Goal: Obtain resource: Download file/media

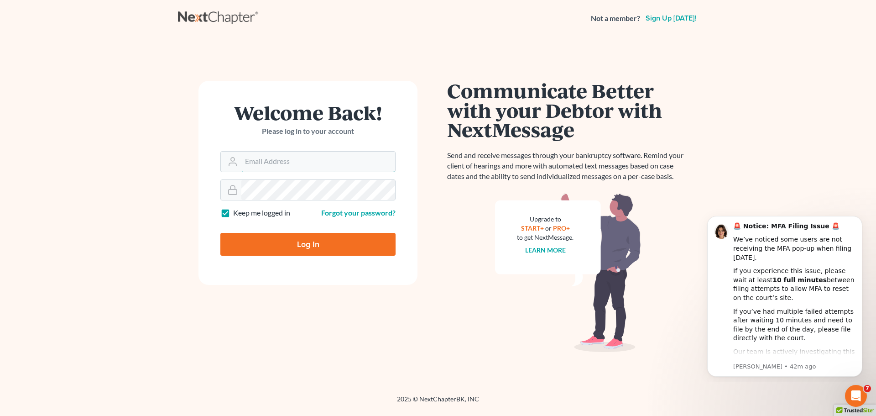
type input "[PERSON_NAME][EMAIL_ADDRESS][DOMAIN_NAME]"
click at [301, 236] on input "Log In" at bounding box center [307, 244] width 175 height 23
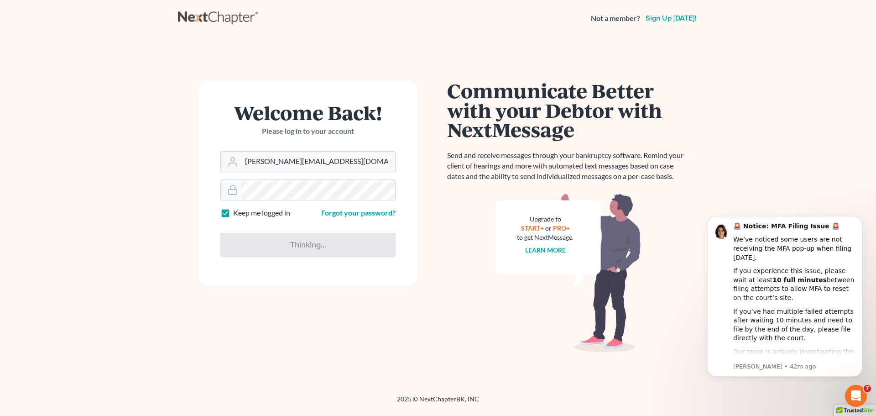
type input "Thinking..."
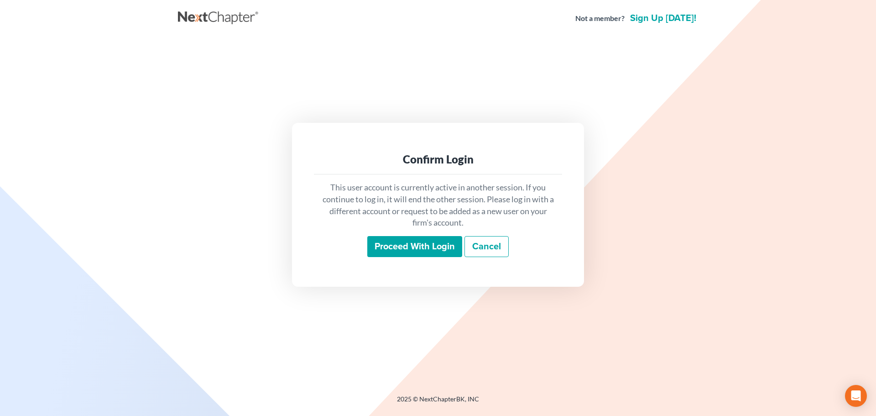
click at [419, 242] on input "Proceed with login" at bounding box center [414, 246] width 95 height 21
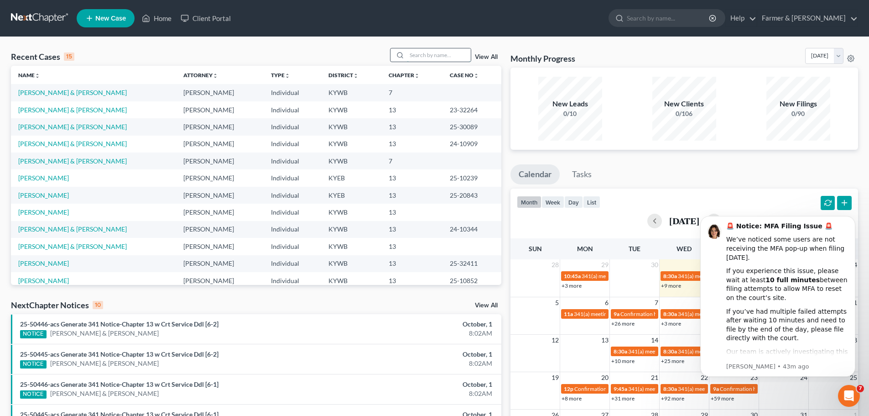
click at [411, 54] on input "search" at bounding box center [439, 54] width 64 height 13
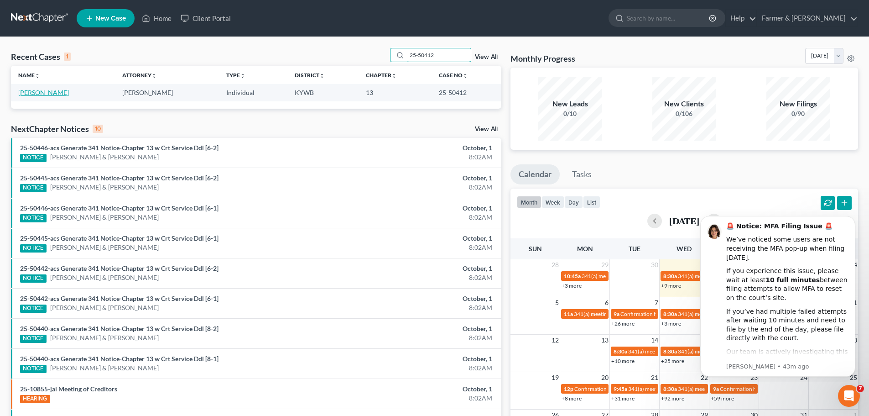
type input "25-50412"
click at [43, 90] on link "[PERSON_NAME]" at bounding box center [43, 92] width 51 height 8
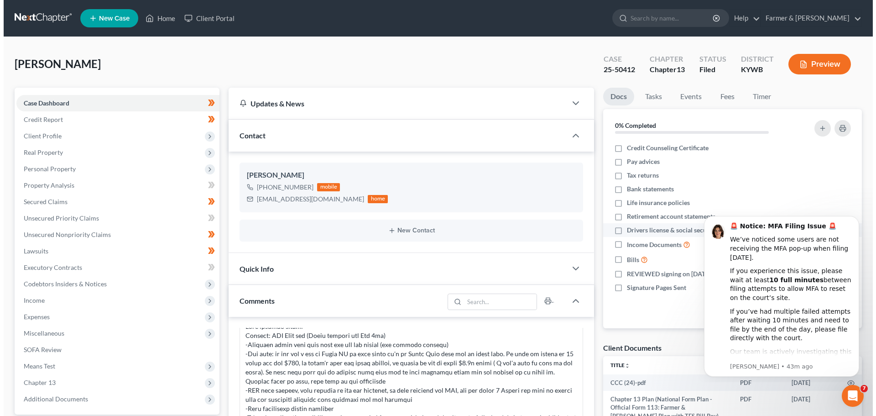
scroll to position [106, 0]
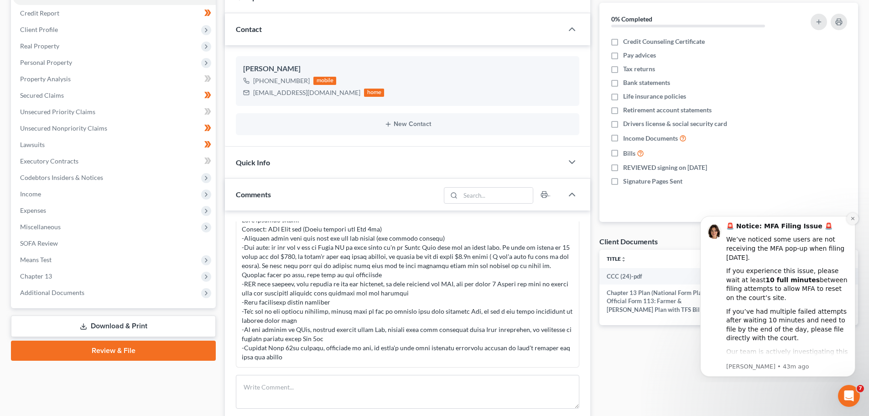
click at [852, 217] on icon "Dismiss notification" at bounding box center [852, 218] width 3 height 3
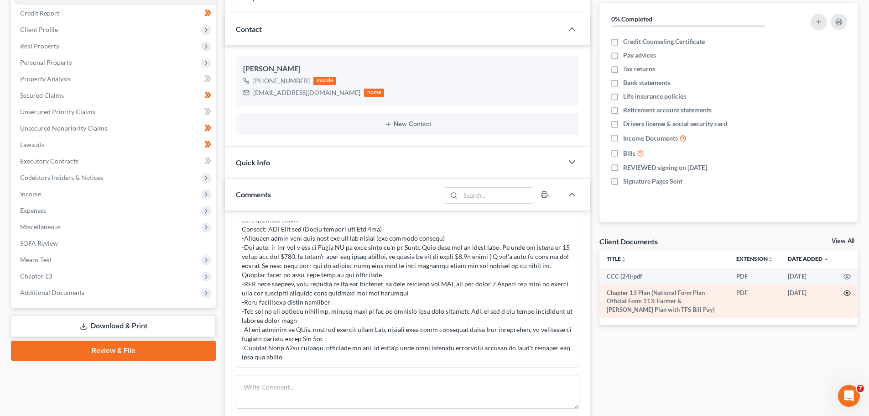
click at [848, 292] on circle "button" at bounding box center [847, 293] width 2 height 2
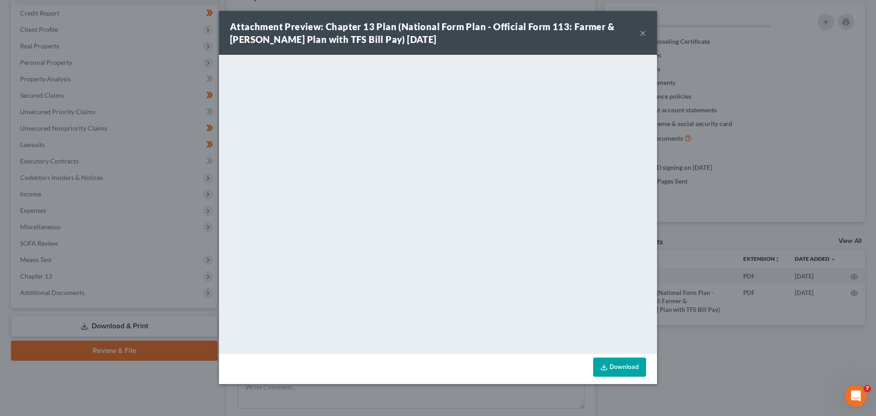
click at [643, 31] on button "×" at bounding box center [643, 32] width 6 height 11
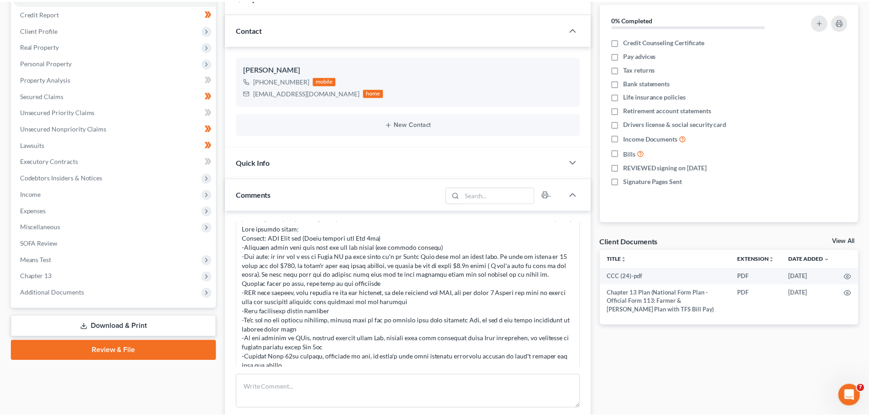
scroll to position [278, 0]
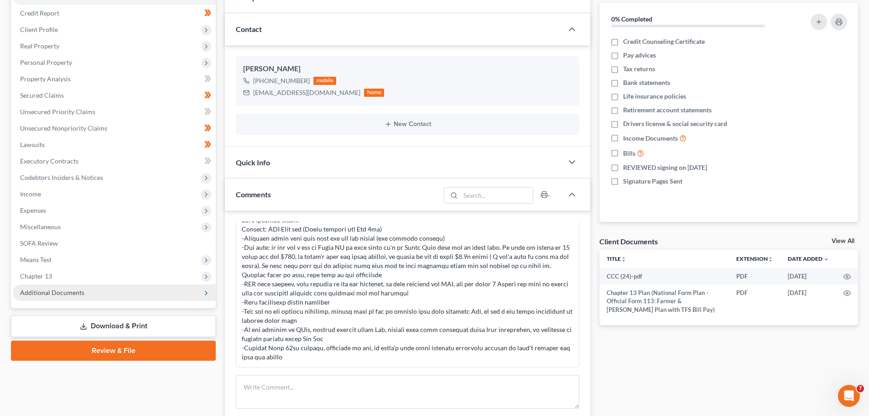
click at [59, 290] on span "Additional Documents" at bounding box center [52, 292] width 64 height 8
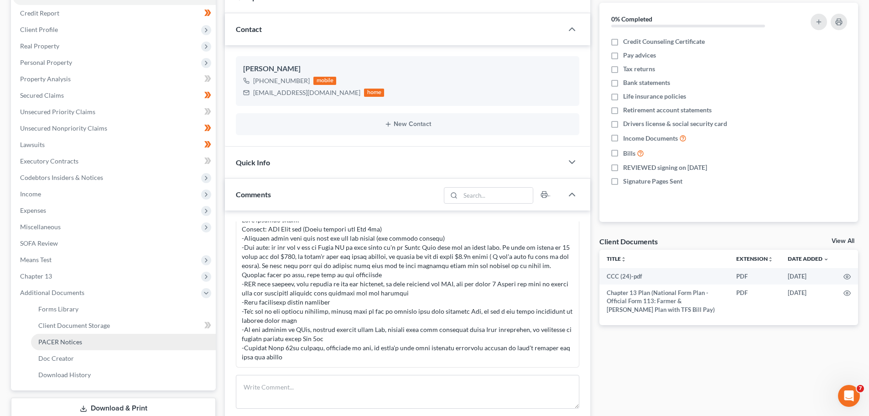
click at [69, 345] on link "PACER Notices" at bounding box center [123, 341] width 185 height 16
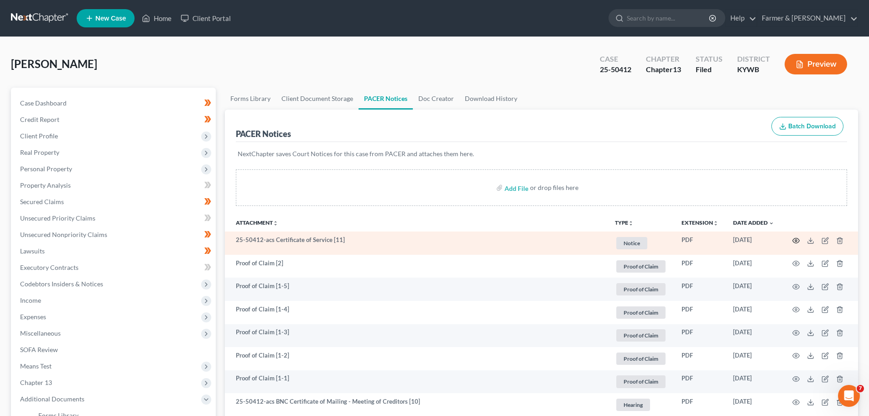
click at [796, 240] on icon "button" at bounding box center [795, 240] width 7 height 7
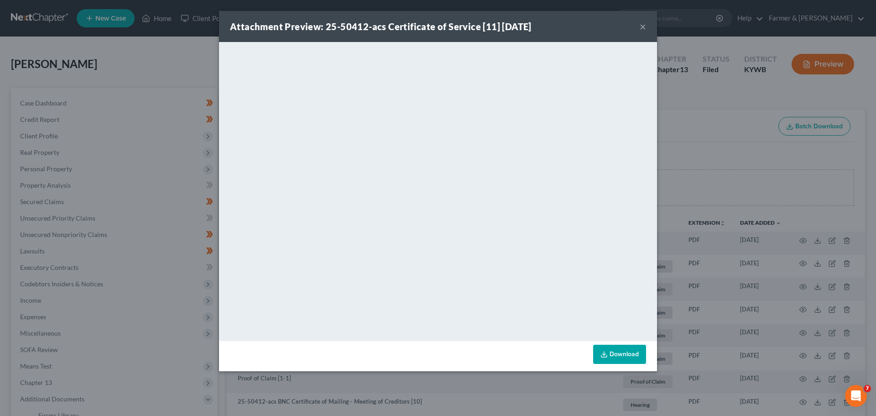
click at [643, 26] on button "×" at bounding box center [643, 26] width 6 height 11
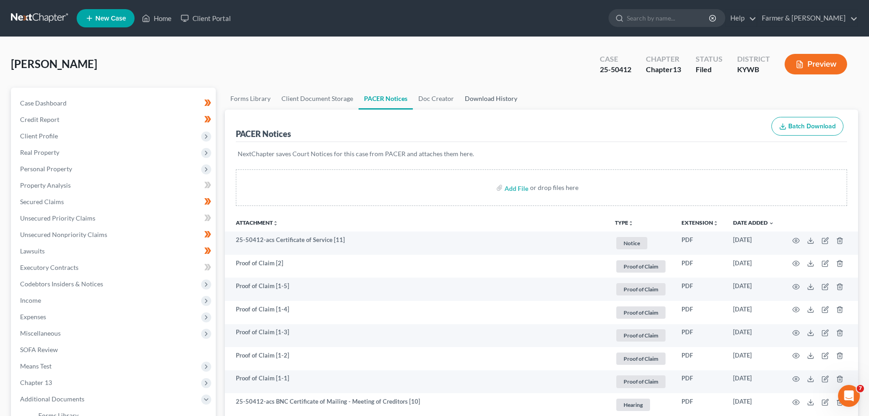
click at [477, 97] on link "Download History" at bounding box center [490, 99] width 63 height 22
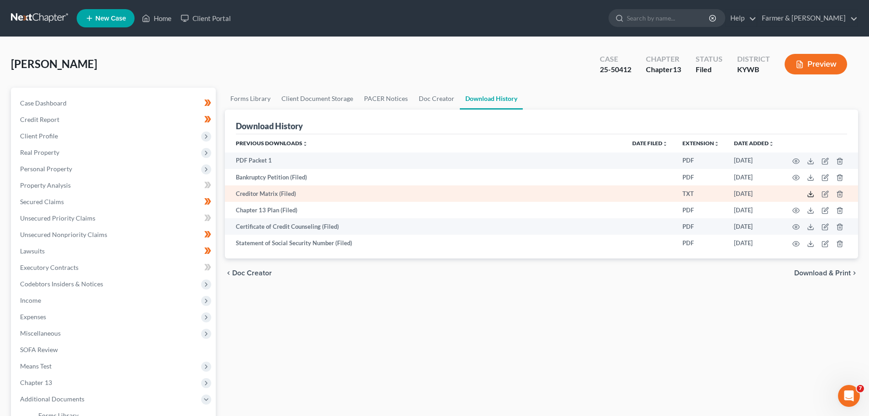
click at [808, 196] on icon at bounding box center [810, 196] width 5 height 2
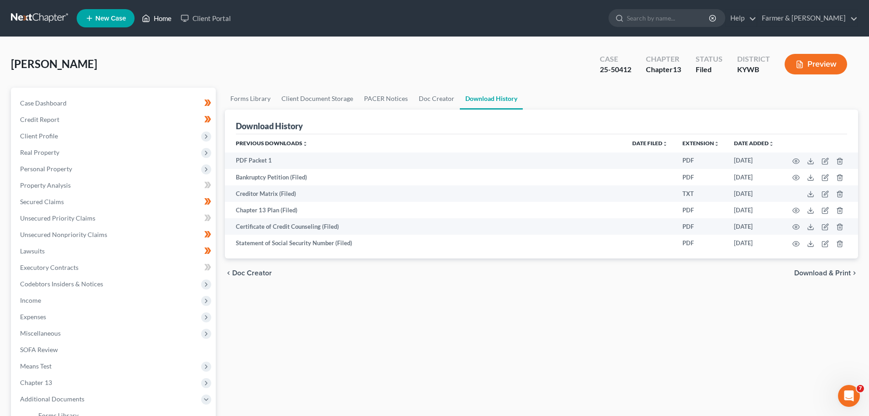
click at [158, 23] on link "Home" at bounding box center [156, 18] width 39 height 16
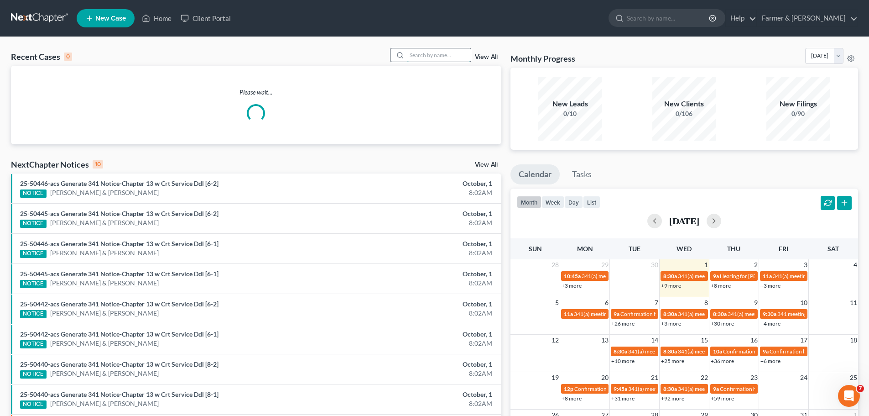
click at [412, 57] on input "search" at bounding box center [439, 54] width 64 height 13
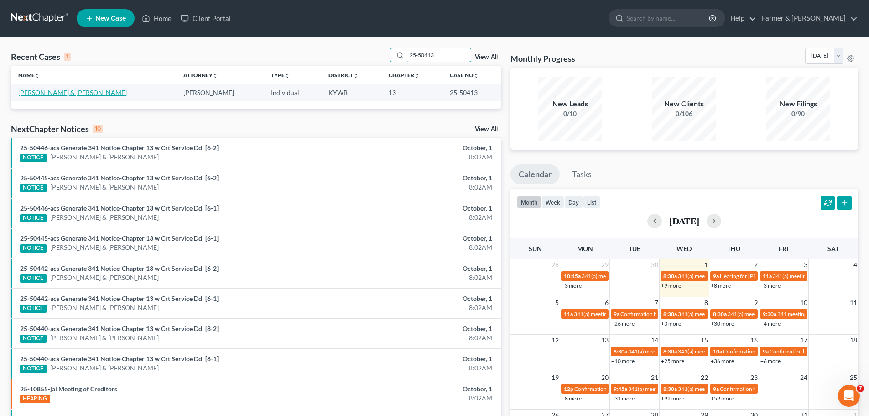
type input "25-50413"
click at [57, 92] on link "[PERSON_NAME] & [PERSON_NAME]" at bounding box center [72, 92] width 109 height 8
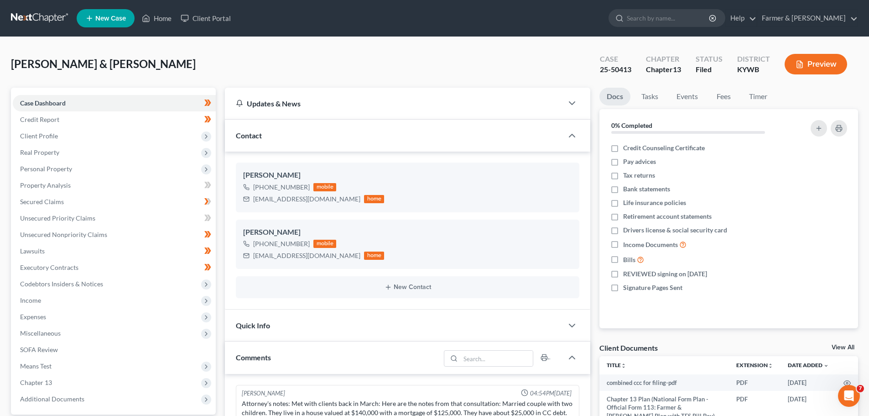
scroll to position [278, 0]
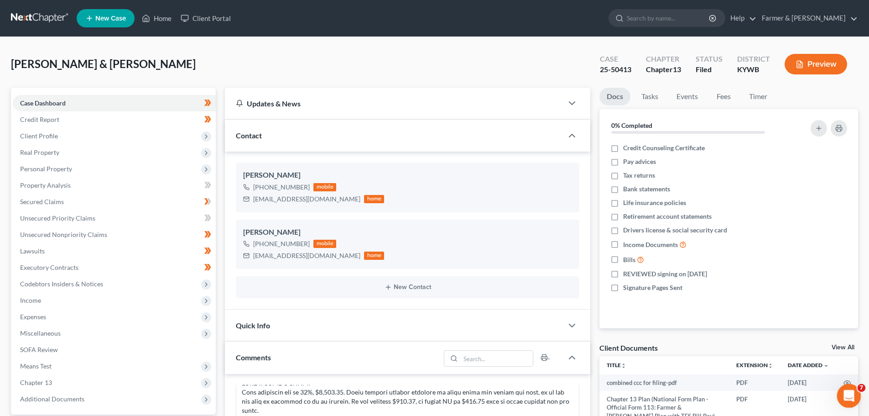
click at [848, 393] on icon "Open Intercom Messenger" at bounding box center [847, 393] width 6 height 7
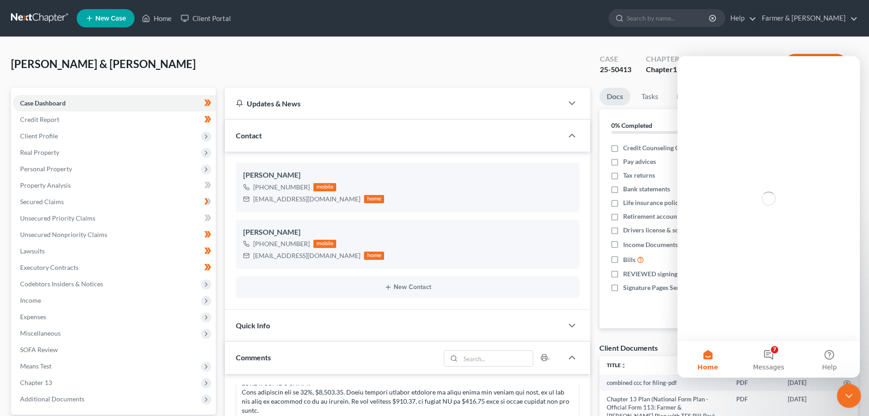
scroll to position [0, 0]
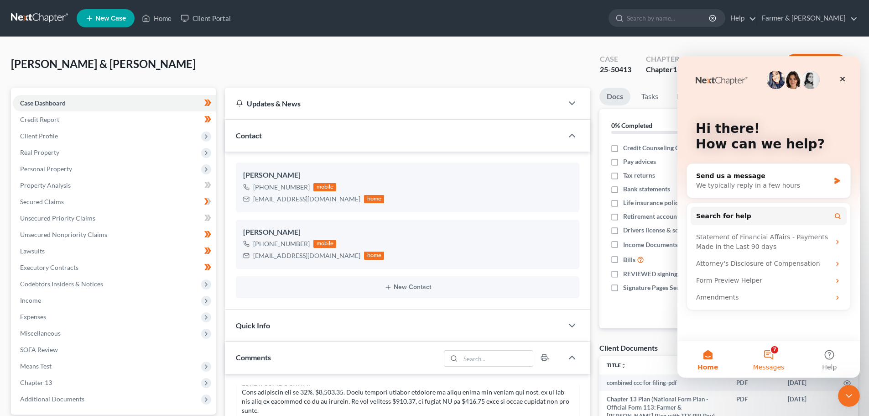
click at [767, 354] on button "7 Messages" at bounding box center [768, 359] width 61 height 36
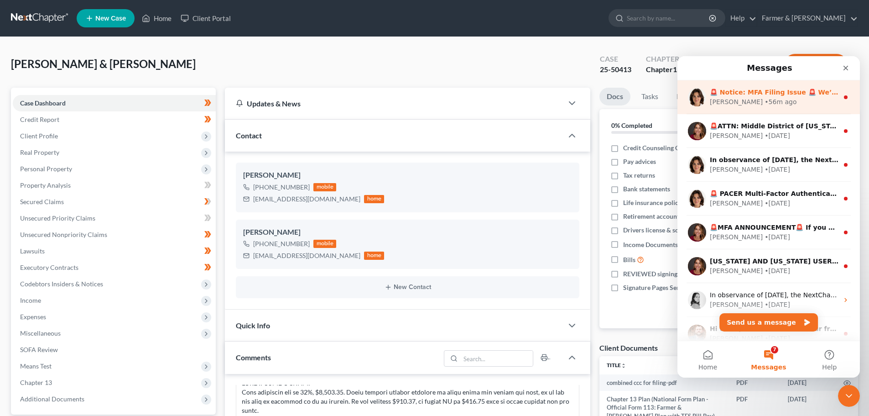
click at [803, 105] on div "[PERSON_NAME] • 56m ago" at bounding box center [774, 102] width 129 height 10
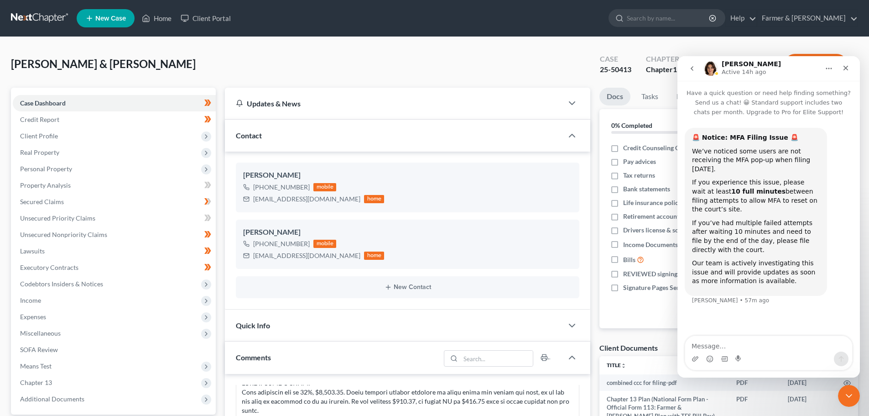
click at [830, 68] on icon "Home" at bounding box center [828, 68] width 7 height 7
click at [795, 275] on div "🚨 Notice: MFA Filing Issue 🚨 We’ve noticed some users are not receiving the MFA…" at bounding box center [756, 212] width 142 height 168
click at [692, 69] on icon "go back" at bounding box center [692, 68] width 3 height 5
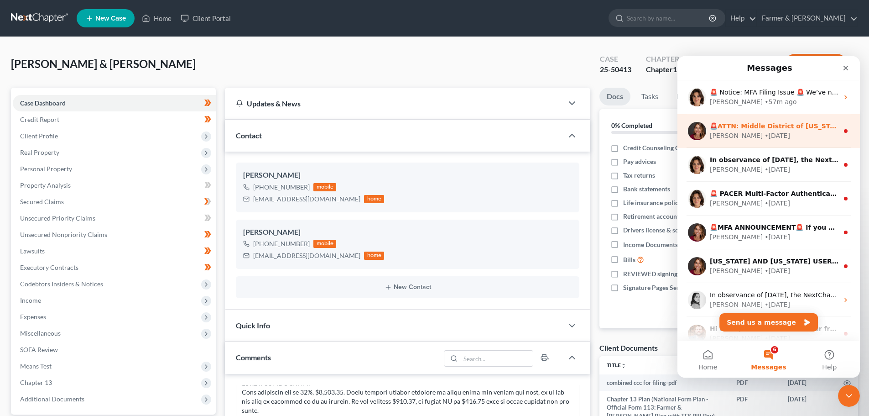
click at [764, 135] on div "[PERSON_NAME] • [DATE]" at bounding box center [774, 136] width 129 height 10
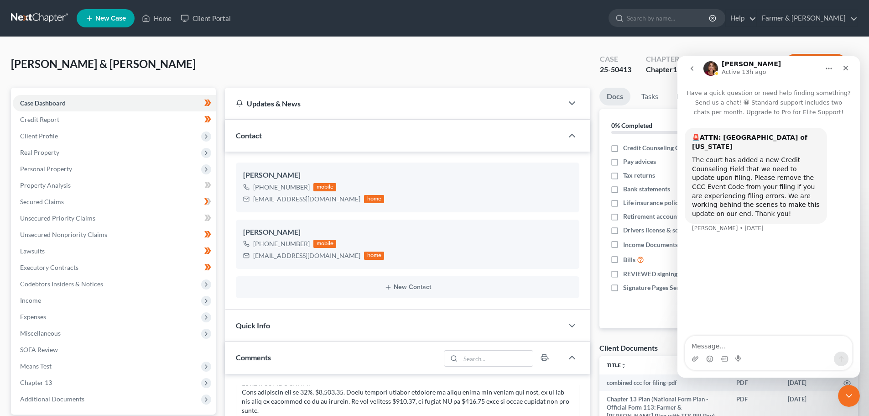
click at [692, 68] on icon "go back" at bounding box center [692, 68] width 3 height 5
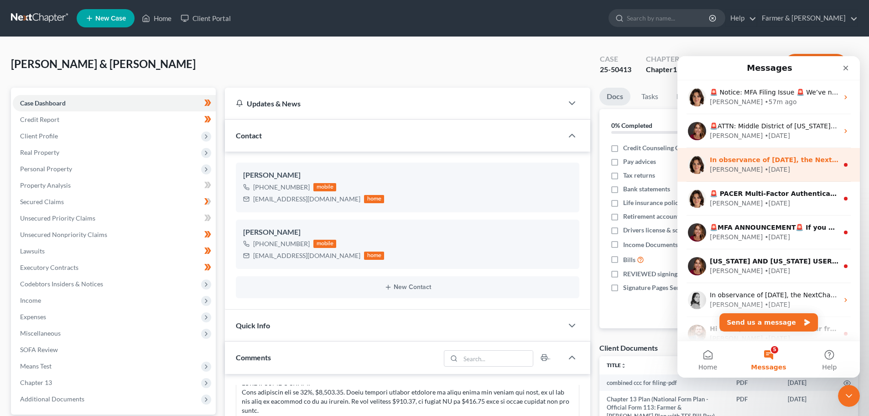
click at [762, 168] on div "[PERSON_NAME] • [DATE]" at bounding box center [774, 170] width 129 height 10
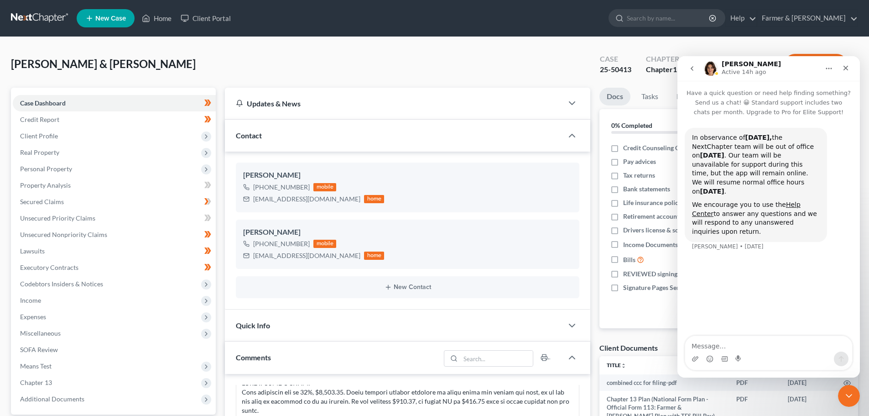
click at [691, 70] on icon "go back" at bounding box center [691, 68] width 7 height 7
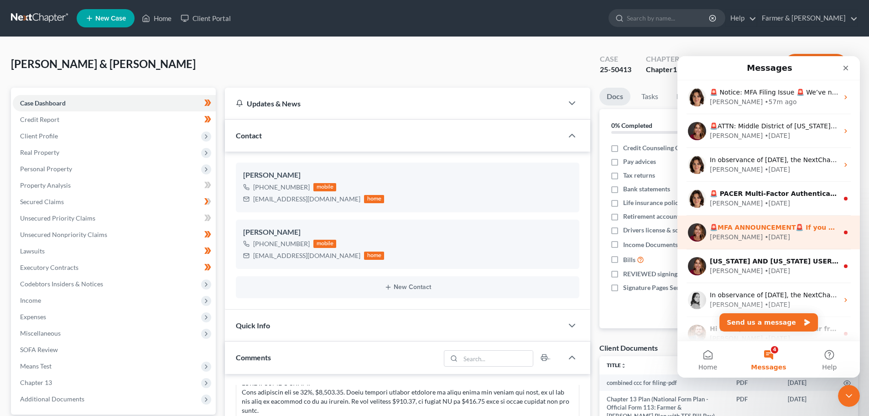
click at [759, 233] on div "[PERSON_NAME] • [DATE]" at bounding box center [774, 237] width 129 height 10
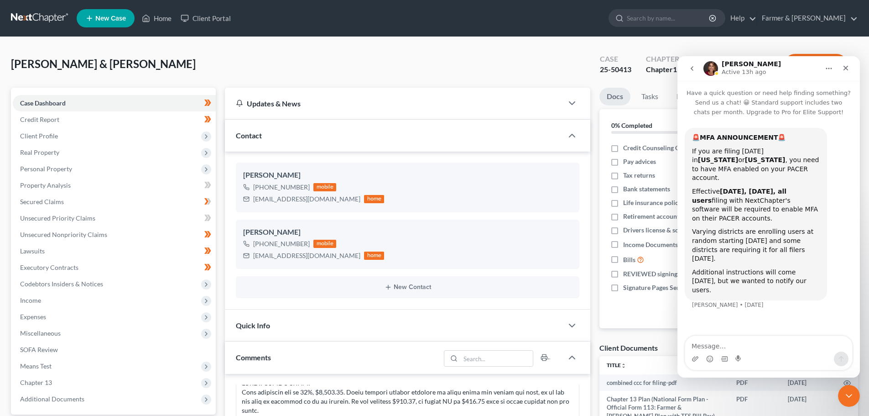
click at [692, 68] on icon "go back" at bounding box center [691, 68] width 7 height 7
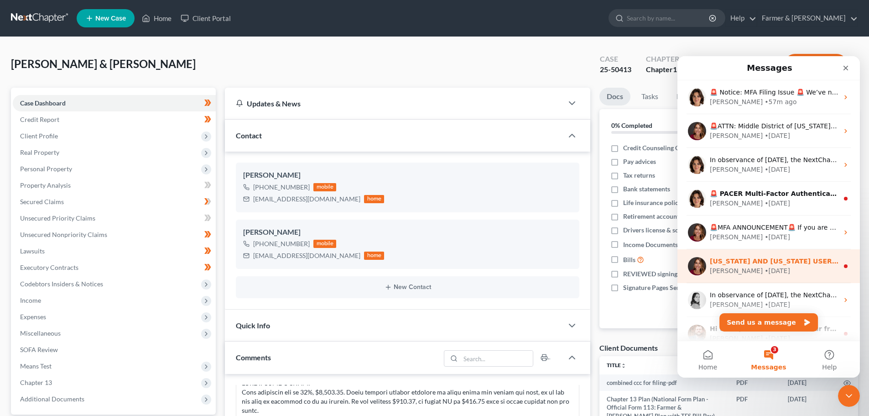
click at [771, 267] on div "[PERSON_NAME] • [DATE]" at bounding box center [774, 271] width 129 height 10
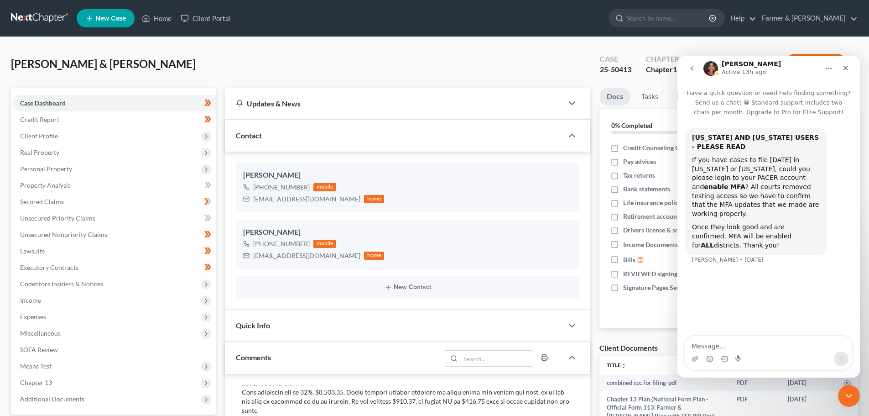
click at [693, 67] on icon "go back" at bounding box center [692, 68] width 3 height 5
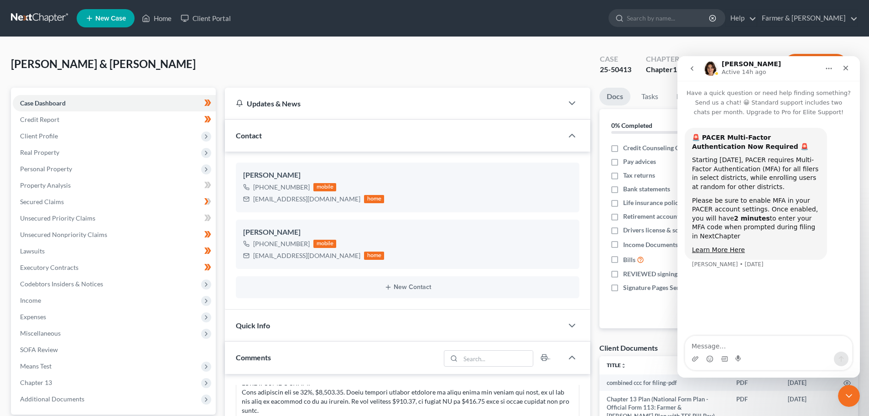
click at [692, 67] on icon "go back" at bounding box center [692, 68] width 3 height 5
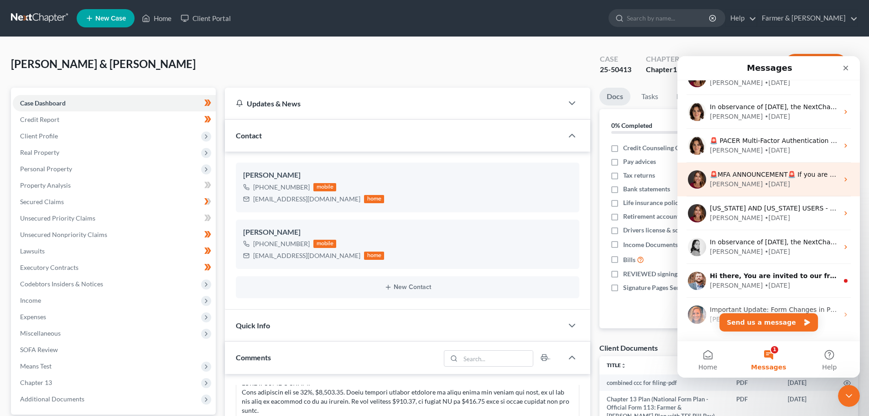
scroll to position [106, 0]
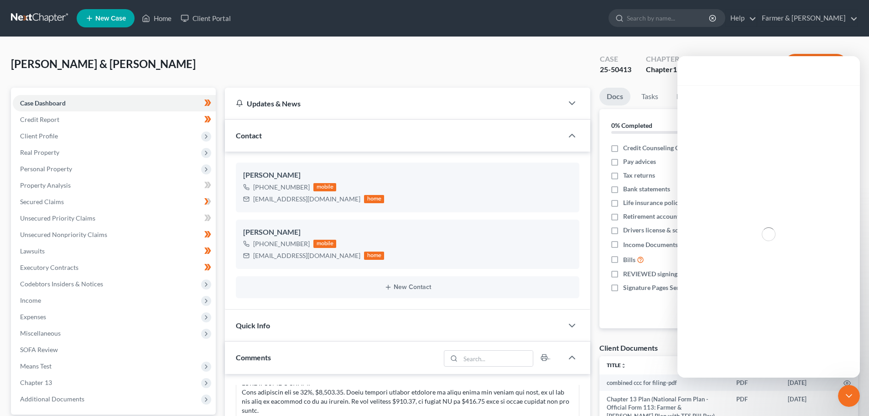
scroll to position [77, 0]
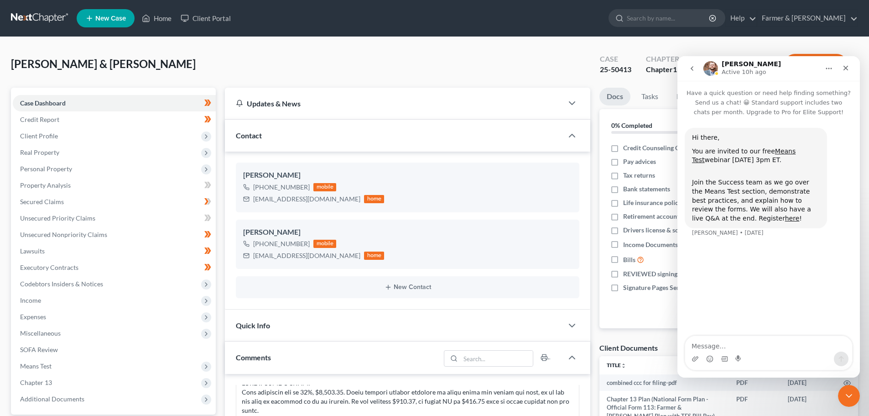
click at [694, 68] on icon "go back" at bounding box center [691, 68] width 7 height 7
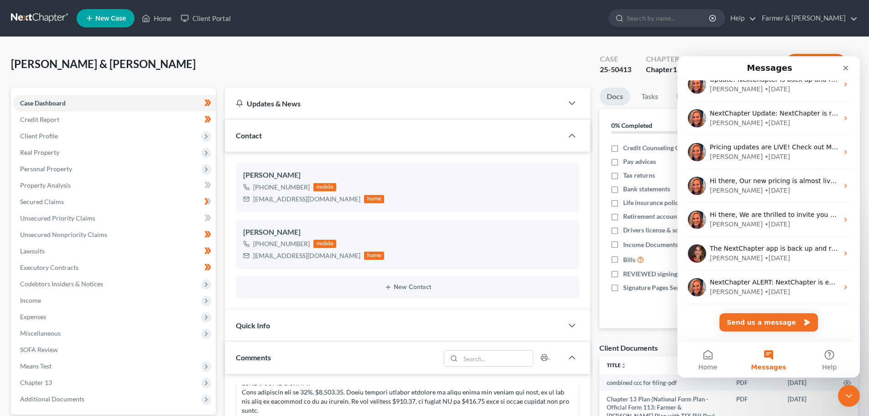
scroll to position [932, 0]
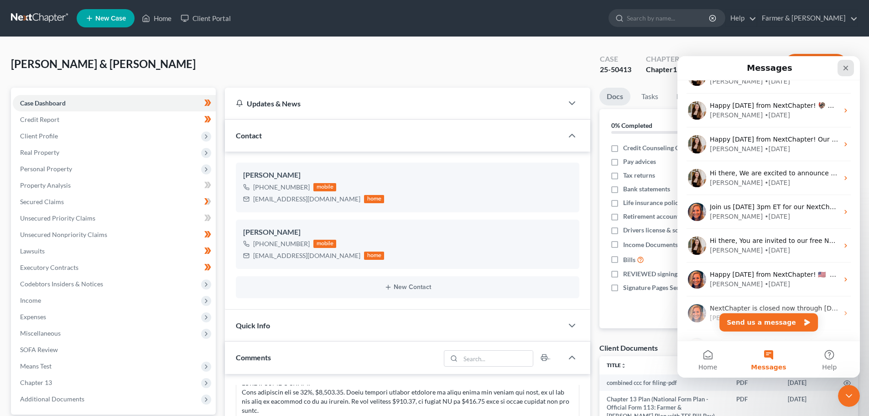
click at [847, 65] on icon "Close" at bounding box center [845, 67] width 7 height 7
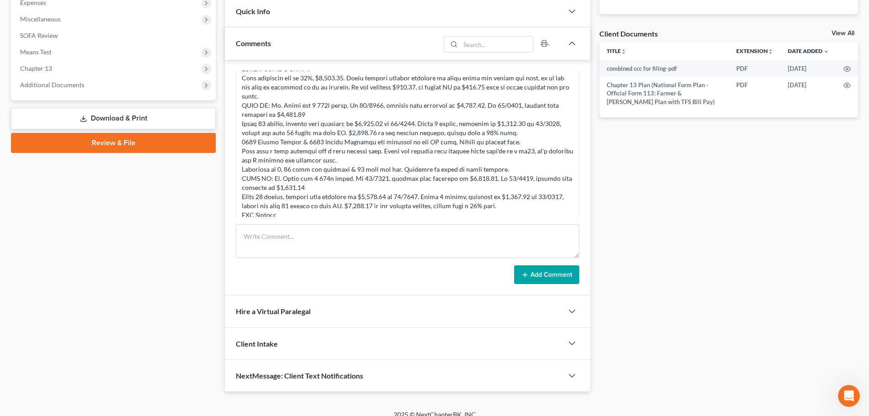
scroll to position [319, 0]
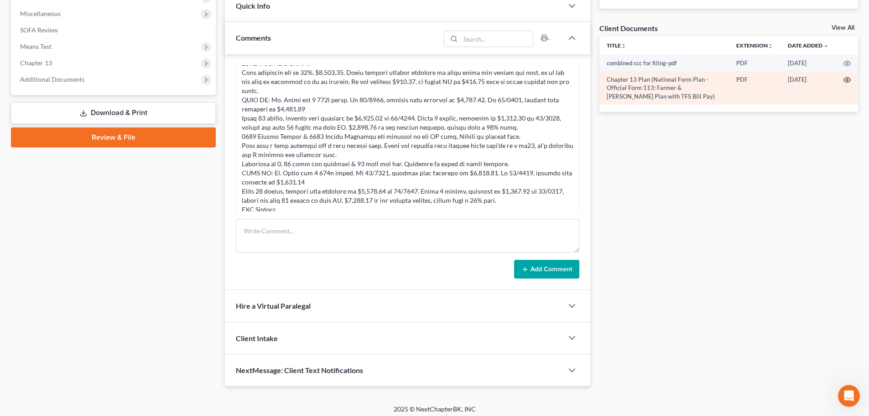
click at [849, 79] on icon "button" at bounding box center [846, 79] width 7 height 7
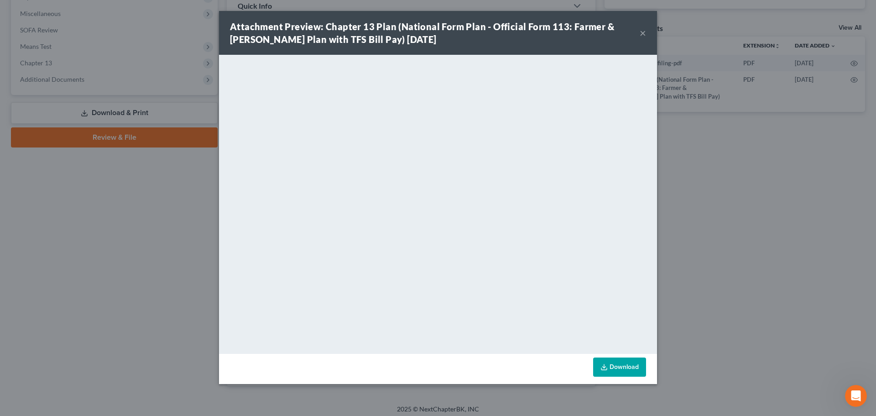
click at [646, 32] on div "Attachment Preview: Chapter 13 Plan (National Form Plan - Official Form 113: Fa…" at bounding box center [438, 33] width 438 height 44
click at [642, 32] on button "×" at bounding box center [643, 32] width 6 height 11
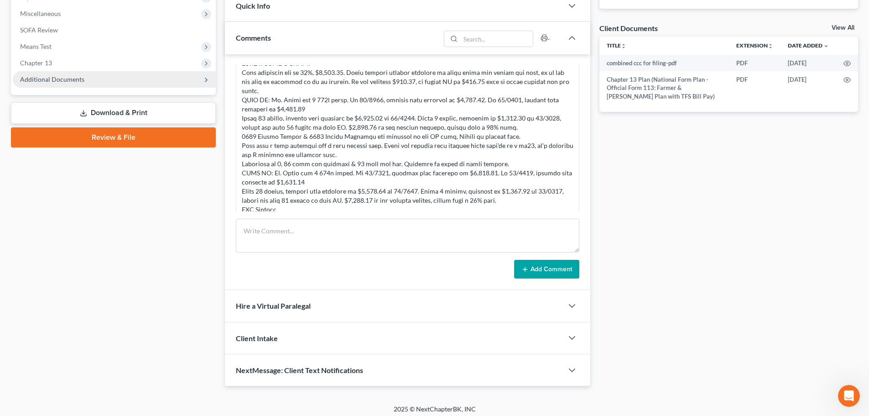
click at [73, 78] on span "Additional Documents" at bounding box center [52, 79] width 64 height 8
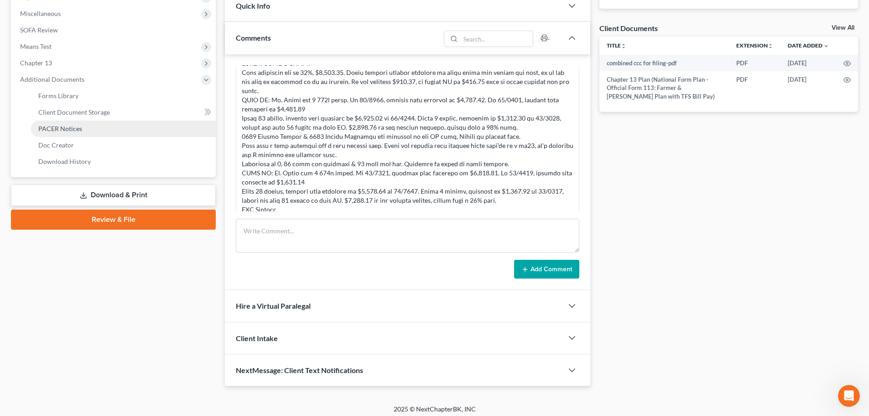
click at [79, 129] on span "PACER Notices" at bounding box center [60, 129] width 44 height 8
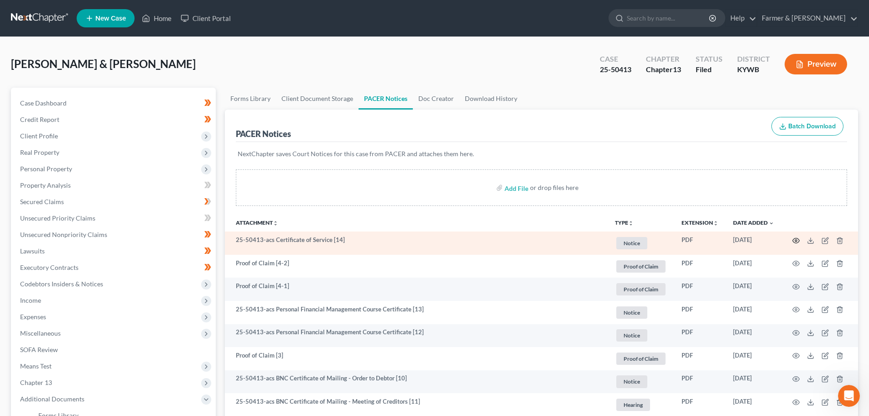
click at [795, 238] on icon "button" at bounding box center [796, 240] width 7 height 5
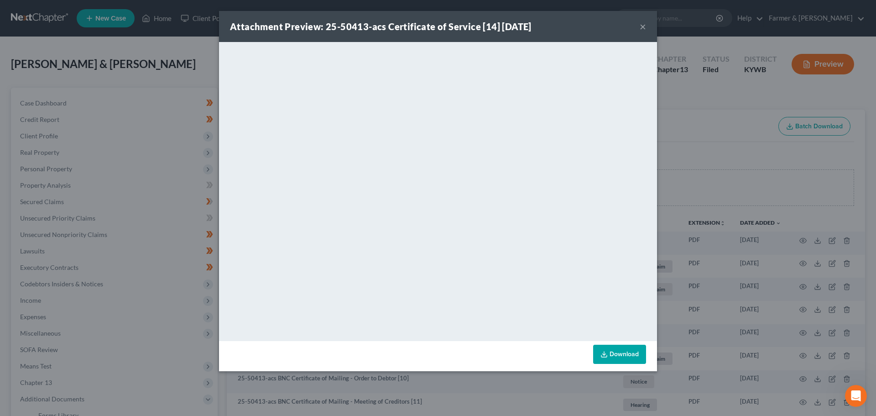
click at [642, 26] on button "×" at bounding box center [643, 26] width 6 height 11
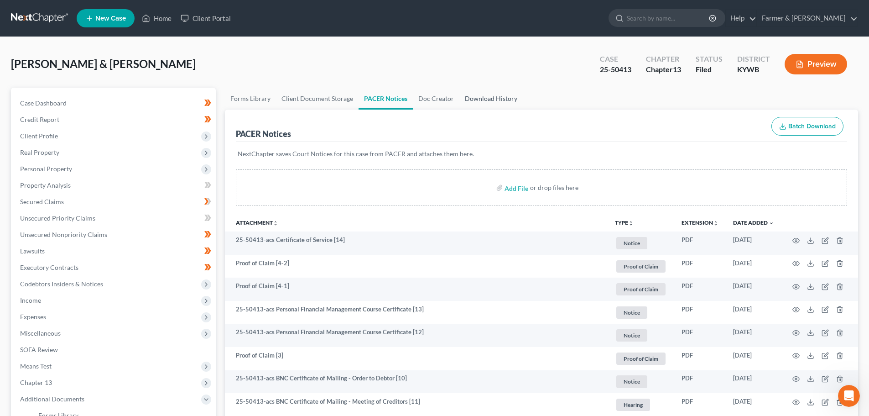
click at [489, 100] on link "Download History" at bounding box center [490, 99] width 63 height 22
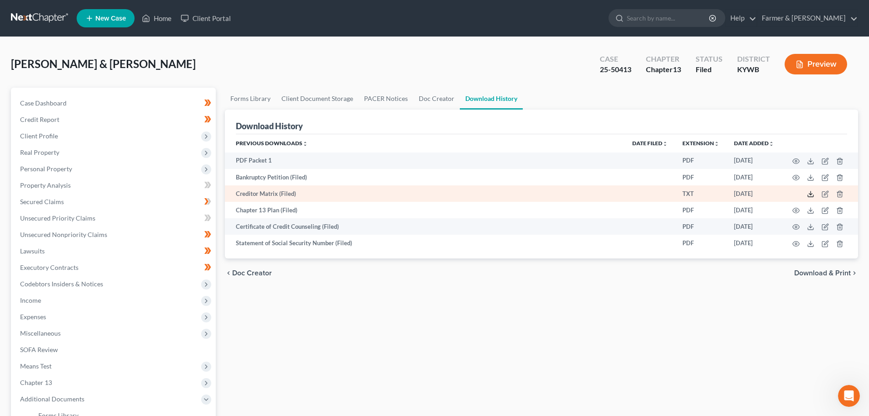
click at [811, 193] on line at bounding box center [811, 193] width 0 height 4
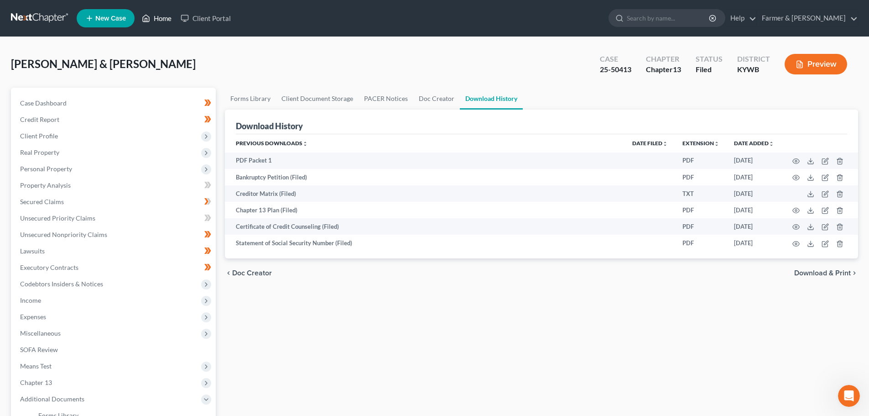
click at [161, 20] on link "Home" at bounding box center [156, 18] width 39 height 16
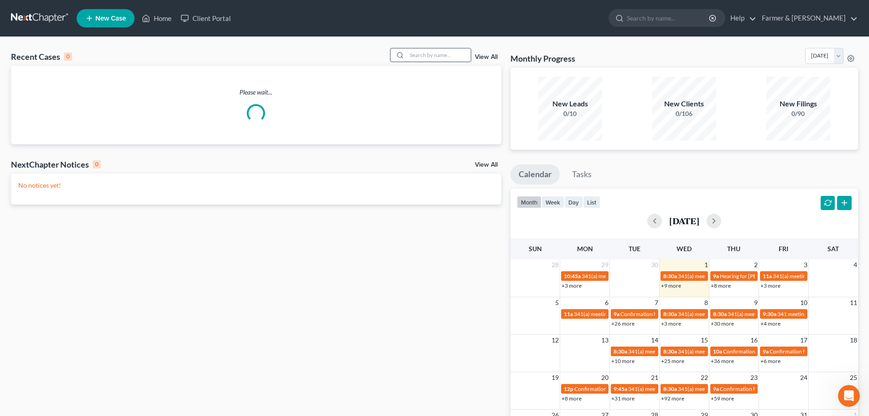
click at [422, 52] on input "search" at bounding box center [439, 54] width 64 height 13
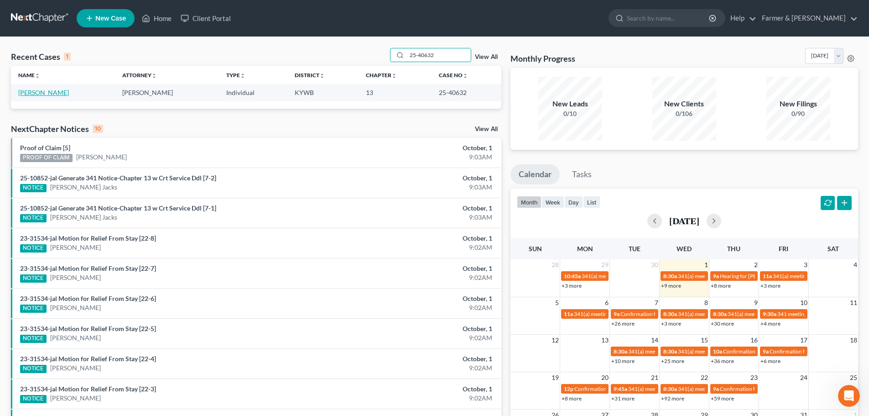
type input "25-40632"
click at [50, 91] on link "[PERSON_NAME]" at bounding box center [43, 92] width 51 height 8
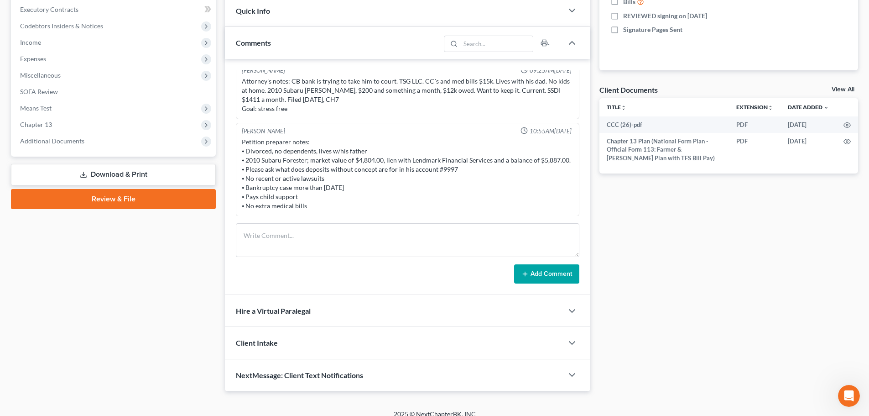
scroll to position [268, 0]
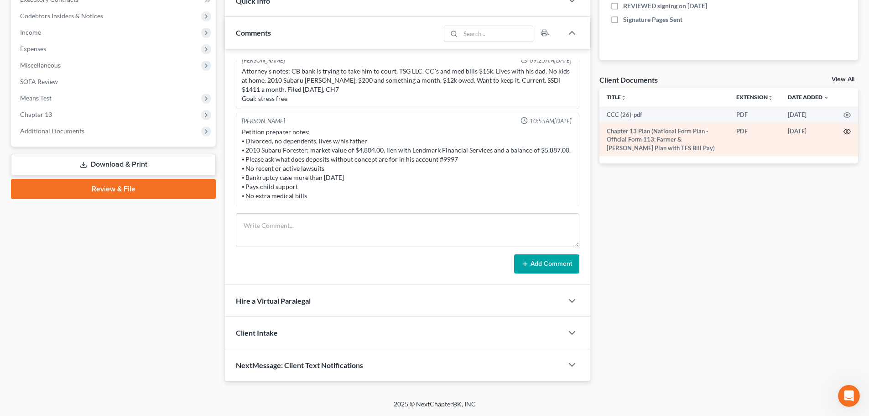
click at [848, 130] on icon "button" at bounding box center [846, 131] width 7 height 7
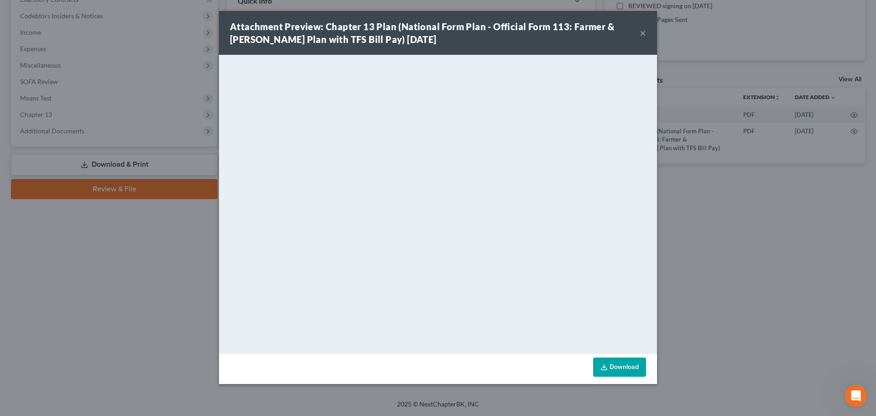
click at [642, 33] on button "×" at bounding box center [643, 32] width 6 height 11
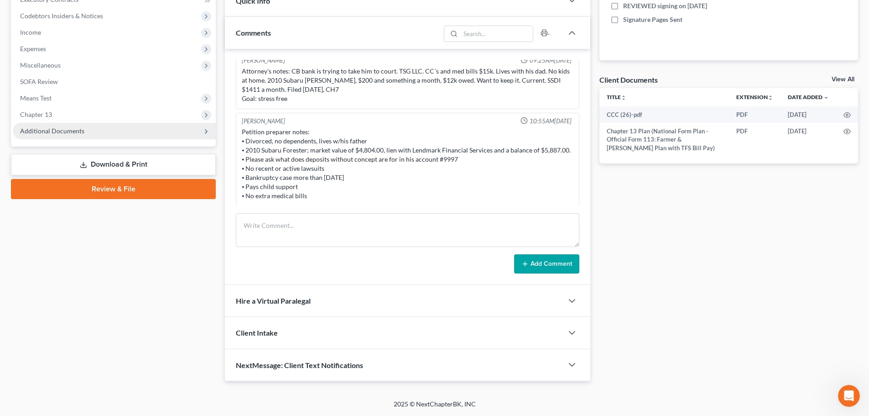
click at [74, 130] on span "Additional Documents" at bounding box center [52, 131] width 64 height 8
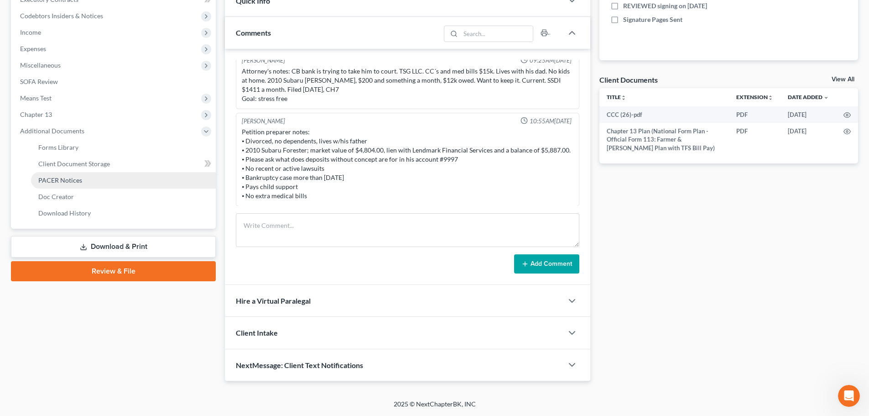
click at [74, 178] on span "PACER Notices" at bounding box center [60, 180] width 44 height 8
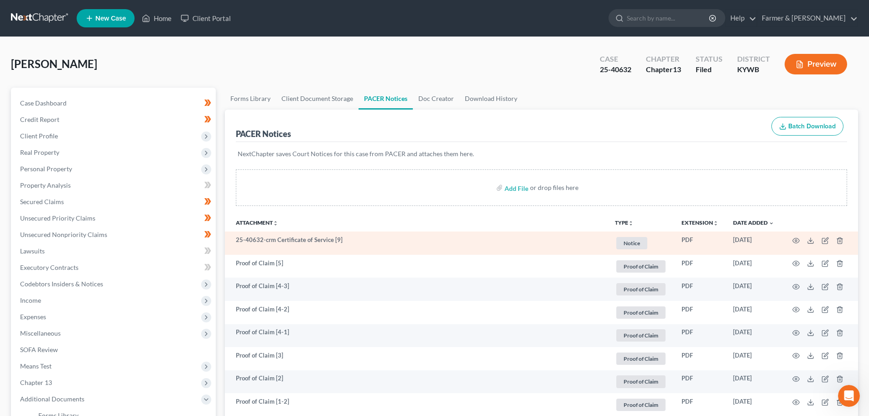
click at [792, 239] on td at bounding box center [819, 242] width 77 height 23
click at [797, 241] on icon "button" at bounding box center [795, 240] width 7 height 7
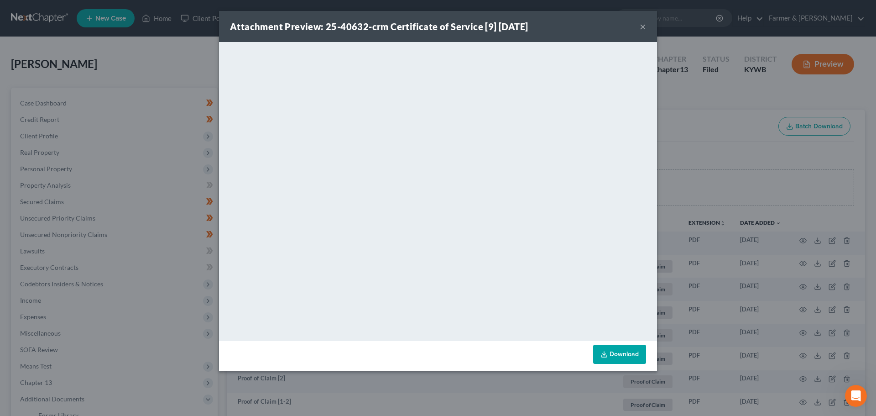
click at [642, 27] on button "×" at bounding box center [643, 26] width 6 height 11
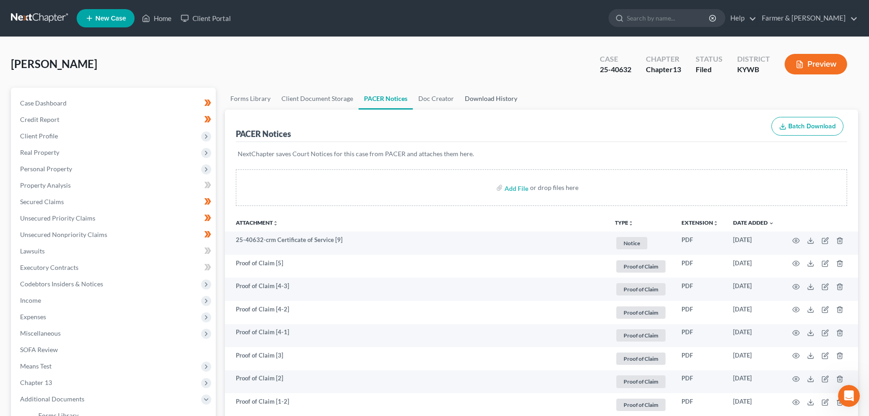
click at [493, 94] on link "Download History" at bounding box center [490, 99] width 63 height 22
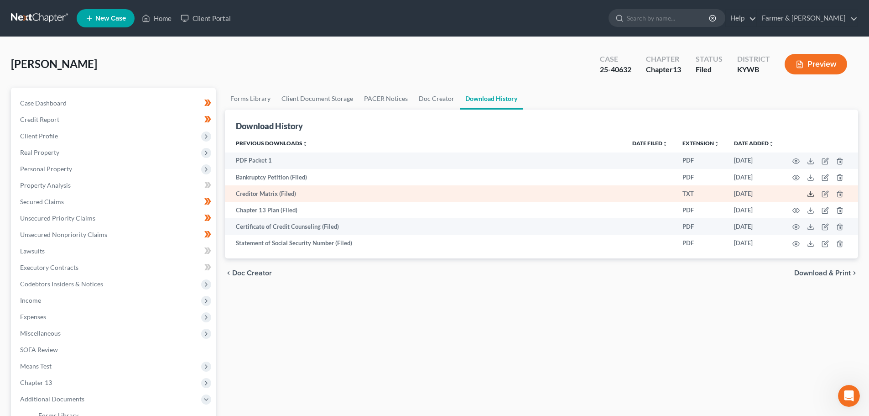
click at [811, 195] on icon at bounding box center [810, 193] width 7 height 7
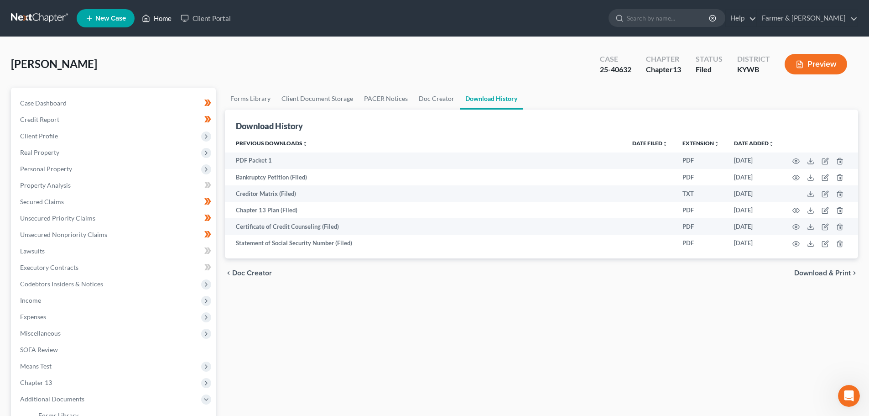
click at [172, 20] on link "Home" at bounding box center [156, 18] width 39 height 16
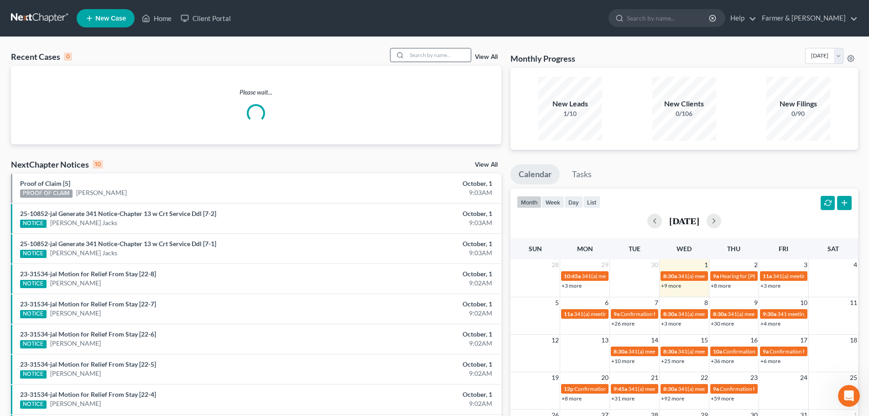
click at [419, 55] on input "search" at bounding box center [439, 54] width 64 height 13
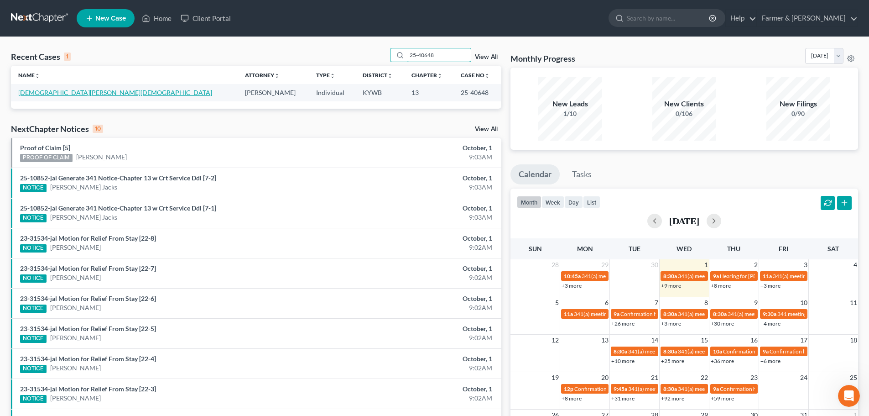
type input "25-40648"
click at [44, 93] on link "[DEMOGRAPHIC_DATA][PERSON_NAME][DEMOGRAPHIC_DATA]" at bounding box center [115, 92] width 194 height 8
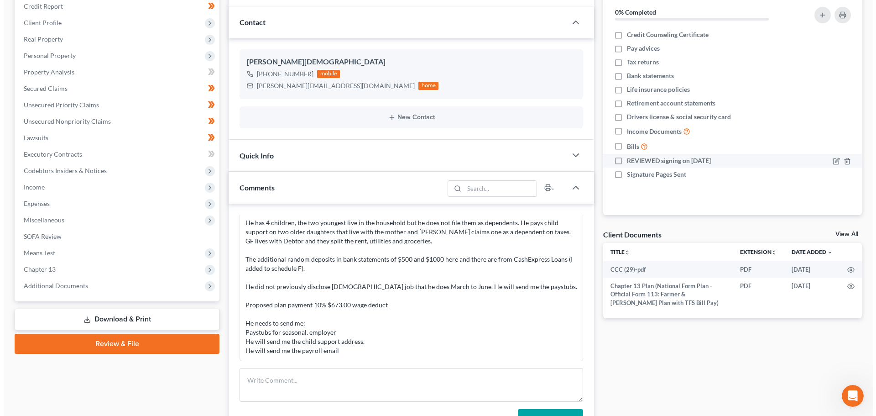
scroll to position [213, 0]
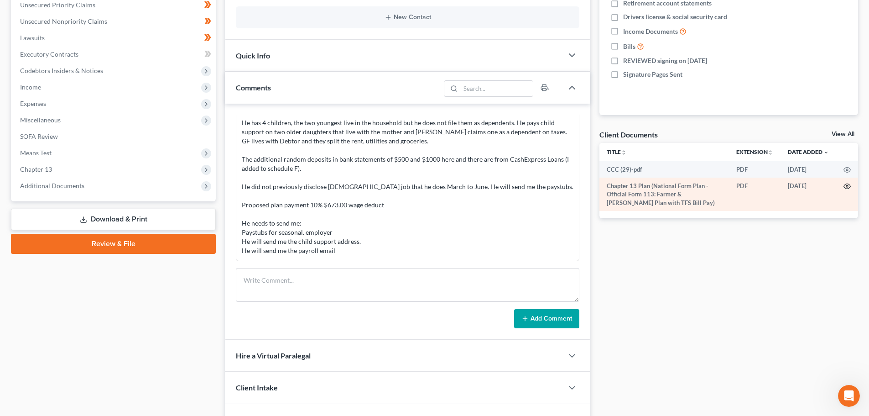
click at [850, 185] on icon "button" at bounding box center [846, 185] width 7 height 7
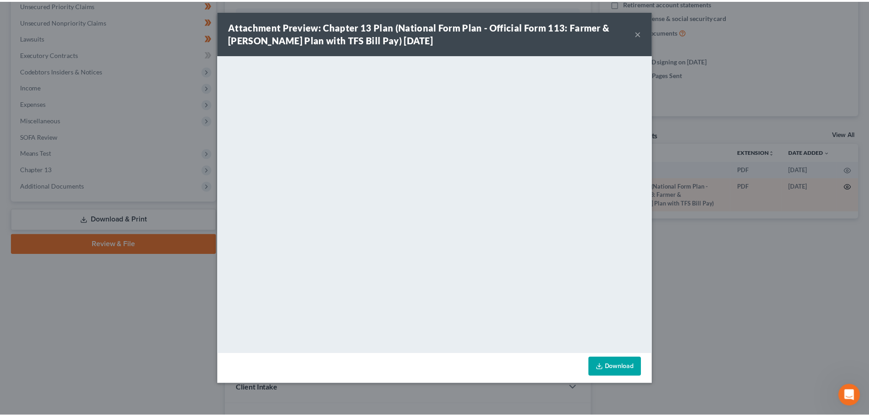
scroll to position [311, 0]
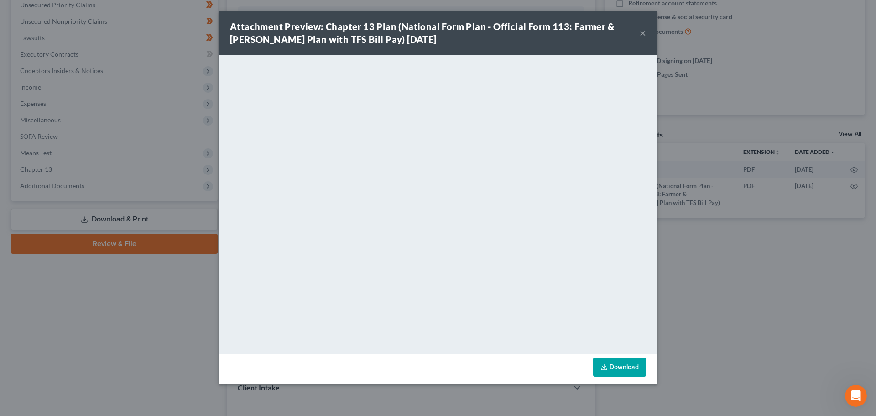
drag, startPoint x: 640, startPoint y: 33, endPoint x: 644, endPoint y: 33, distance: 4.6
click at [640, 34] on button "×" at bounding box center [643, 32] width 6 height 11
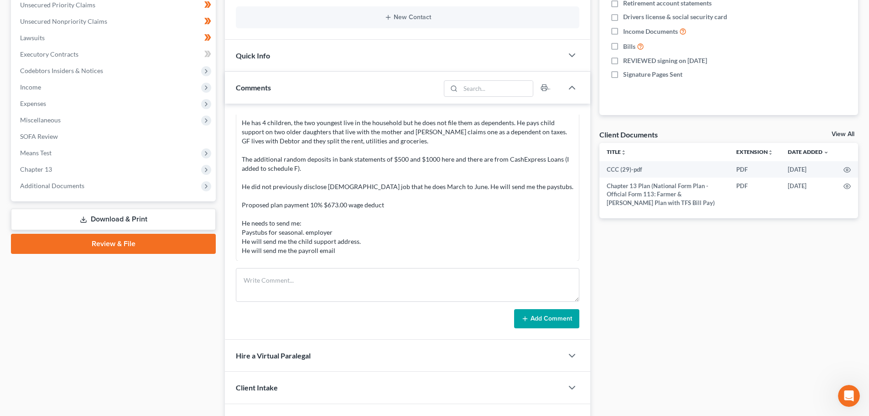
scroll to position [320, 0]
click at [60, 187] on span "Additional Documents" at bounding box center [52, 186] width 64 height 8
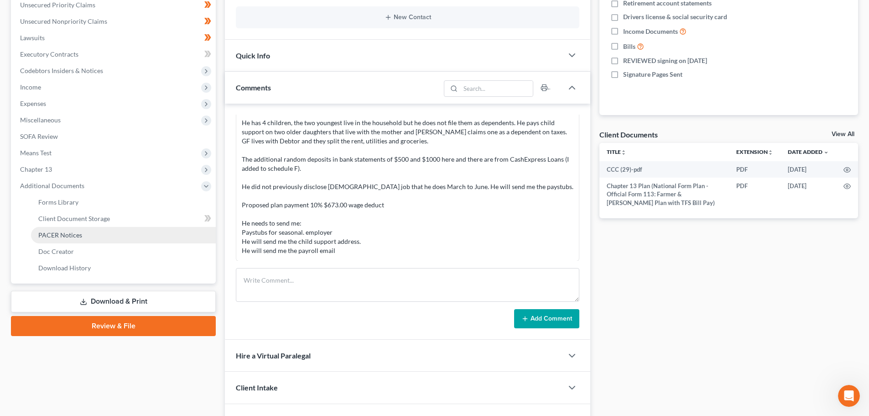
click at [73, 235] on span "PACER Notices" at bounding box center [60, 235] width 44 height 8
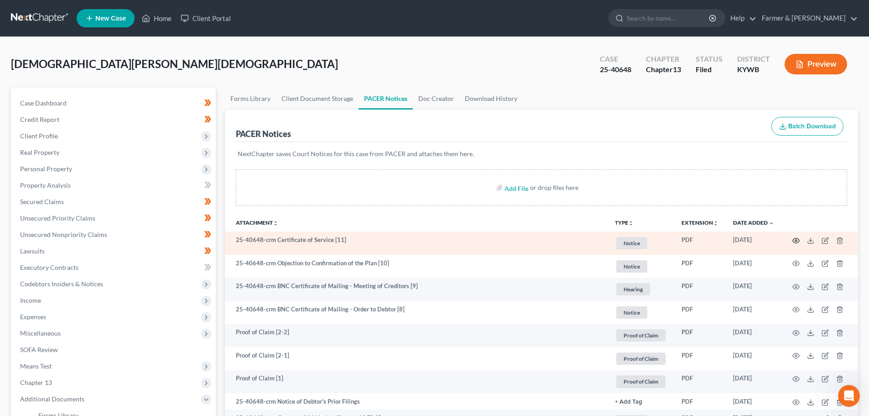
click at [794, 239] on icon "button" at bounding box center [796, 240] width 7 height 5
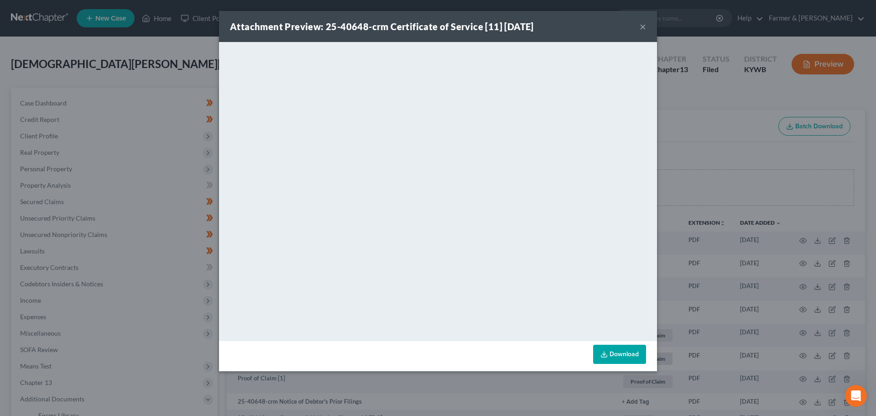
click at [642, 27] on button "×" at bounding box center [643, 26] width 6 height 11
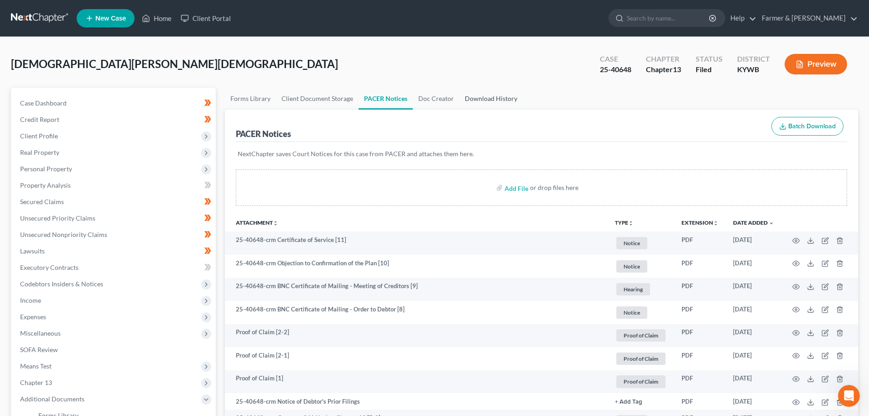
click at [484, 97] on link "Download History" at bounding box center [490, 99] width 63 height 22
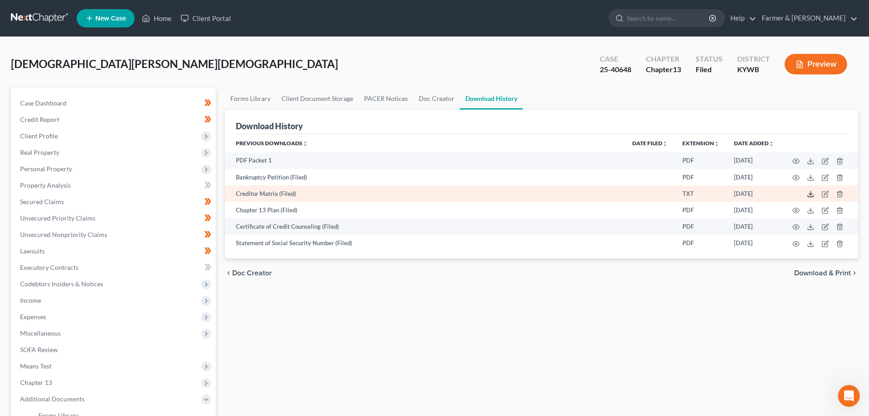
click at [811, 194] on line at bounding box center [811, 193] width 0 height 4
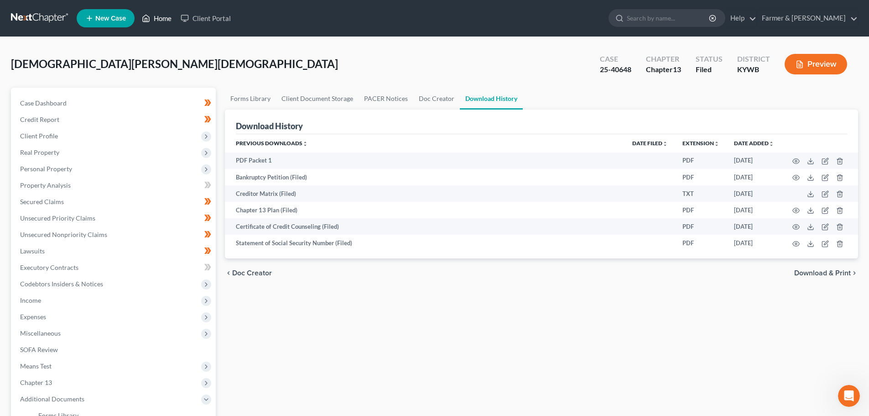
click at [156, 19] on link "Home" at bounding box center [156, 18] width 39 height 16
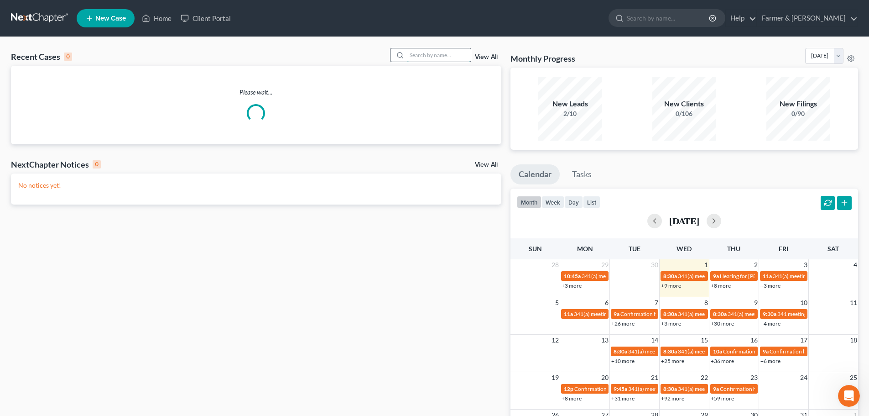
click at [415, 55] on input "search" at bounding box center [439, 54] width 64 height 13
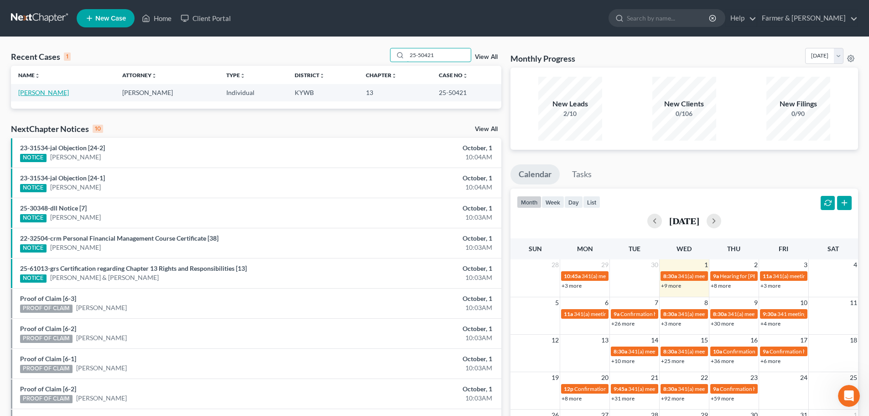
type input "25-50421"
click at [43, 89] on link "[PERSON_NAME]" at bounding box center [43, 92] width 51 height 8
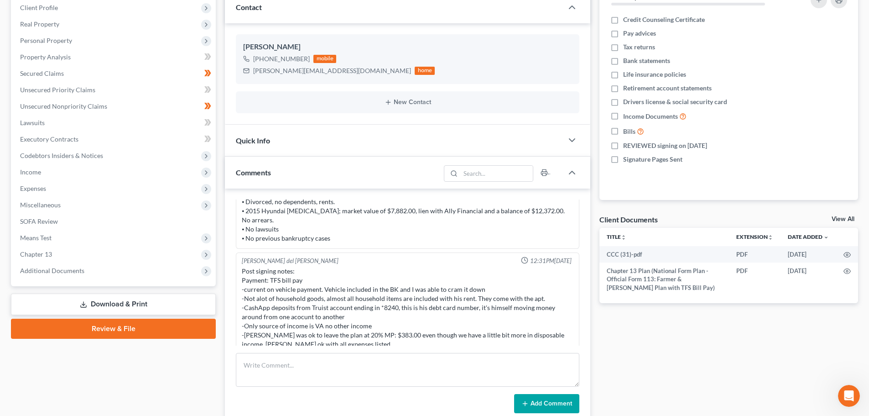
scroll to position [213, 0]
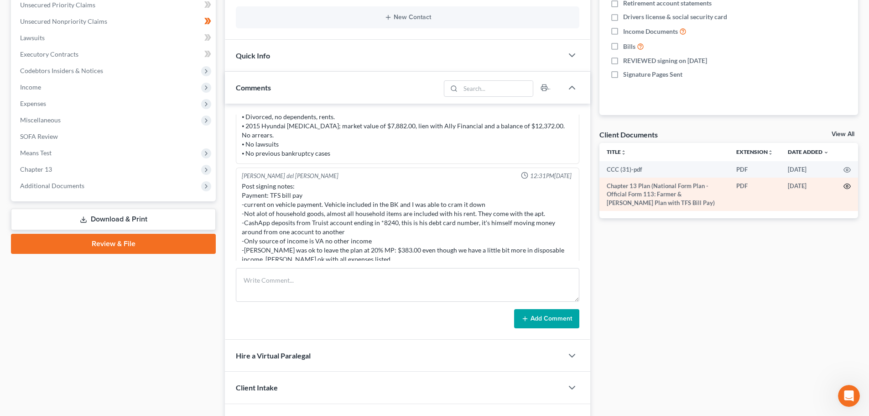
click at [847, 184] on icon "button" at bounding box center [847, 186] width 7 height 5
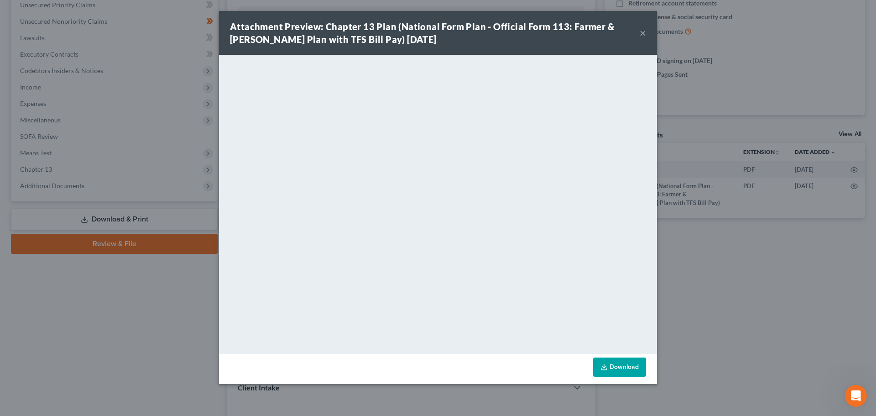
click at [645, 30] on button "×" at bounding box center [643, 32] width 6 height 11
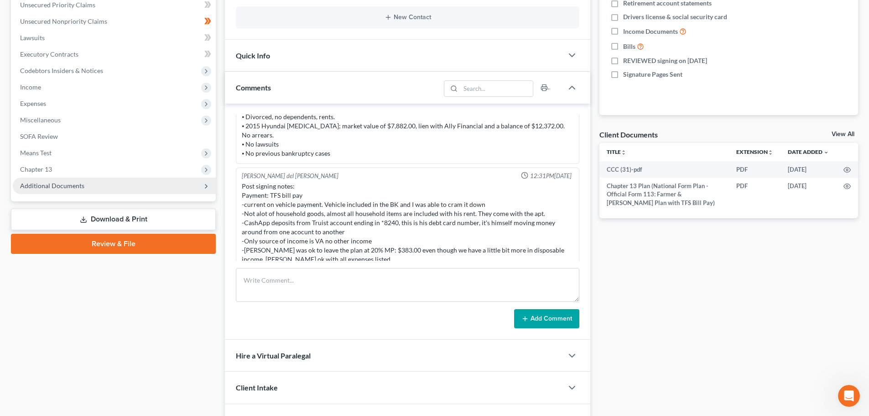
click at [59, 183] on span "Additional Documents" at bounding box center [52, 186] width 64 height 8
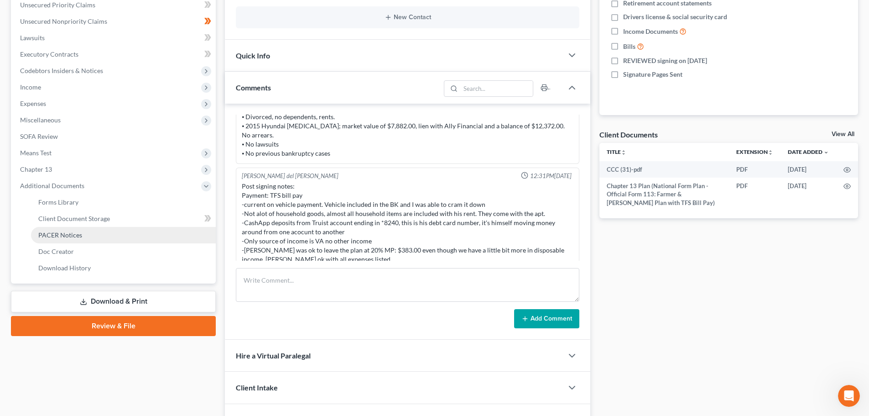
click at [66, 234] on span "PACER Notices" at bounding box center [60, 235] width 44 height 8
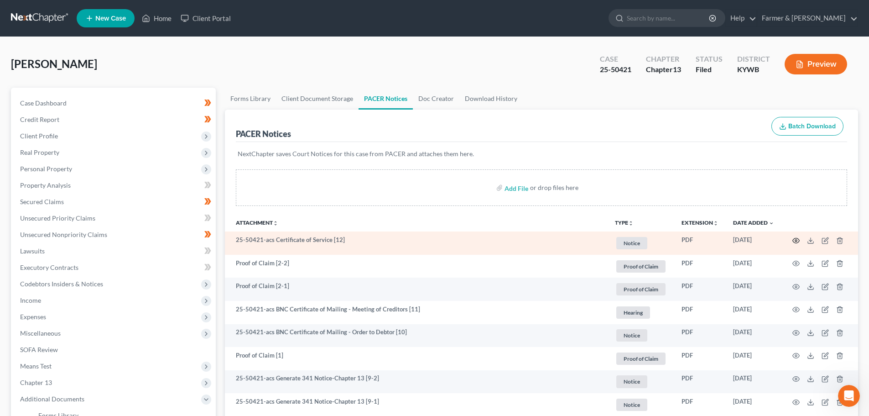
click at [796, 239] on icon "button" at bounding box center [795, 240] width 7 height 7
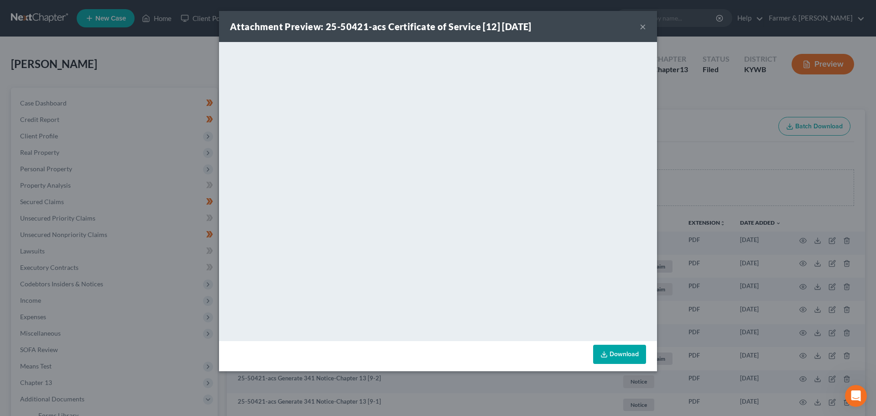
click at [642, 26] on button "×" at bounding box center [643, 26] width 6 height 11
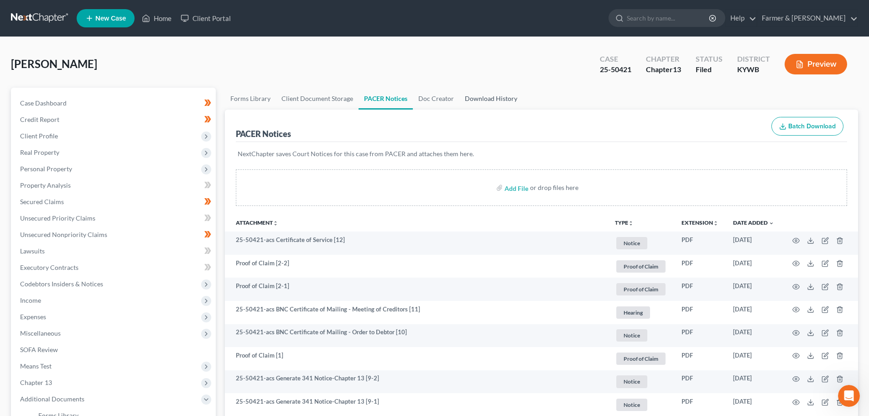
click at [493, 99] on link "Download History" at bounding box center [490, 99] width 63 height 22
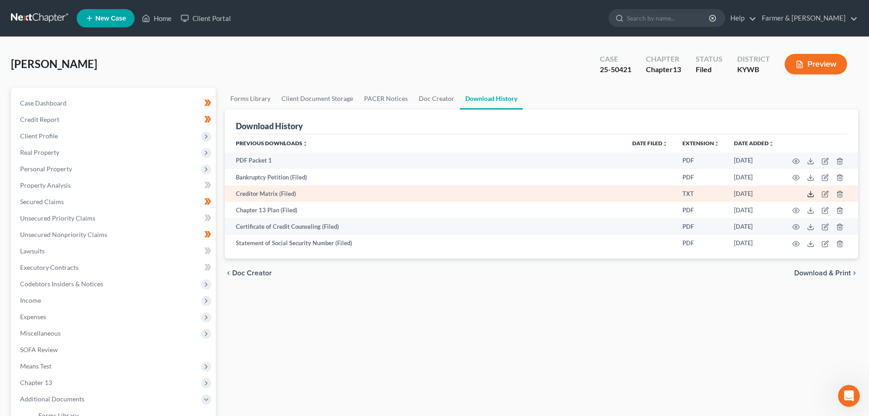
click at [810, 193] on icon at bounding box center [810, 193] width 7 height 7
